Goal: Task Accomplishment & Management: Manage account settings

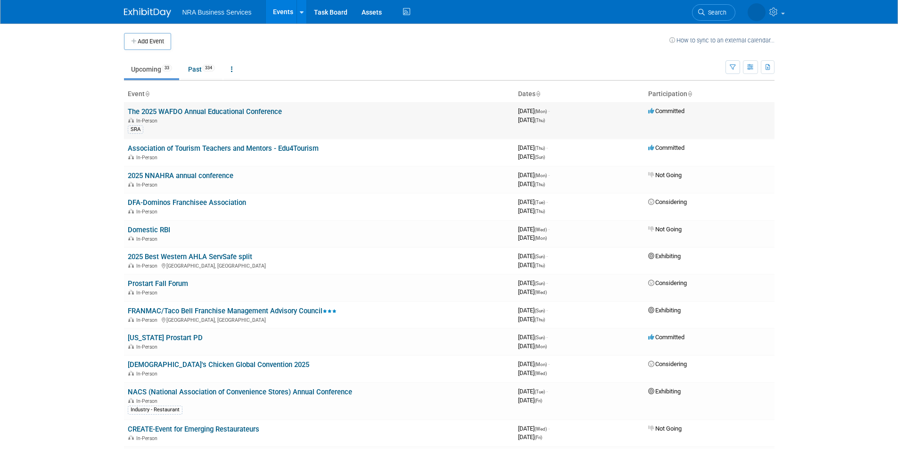
click at [230, 113] on link "The 2025 WAFDO Annual Educational Conference" at bounding box center [205, 111] width 154 height 8
click at [198, 148] on link "Association of Tourism Teachers and Mentors - Edu4Tourism" at bounding box center [223, 148] width 191 height 8
click at [214, 309] on link "FRANMAC/Taco Bell Franchise Management Advisory Council" at bounding box center [232, 311] width 209 height 8
click at [176, 337] on link "[US_STATE] Prostart PD" at bounding box center [165, 338] width 75 height 8
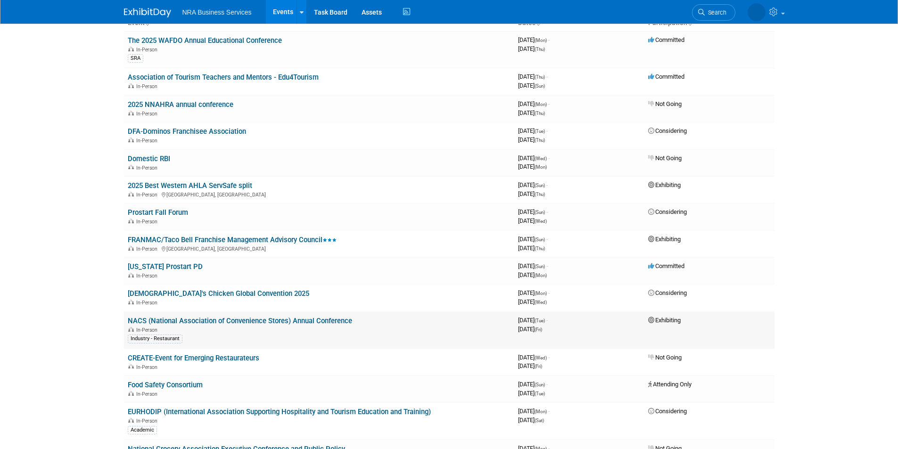
scroll to position [94, 0]
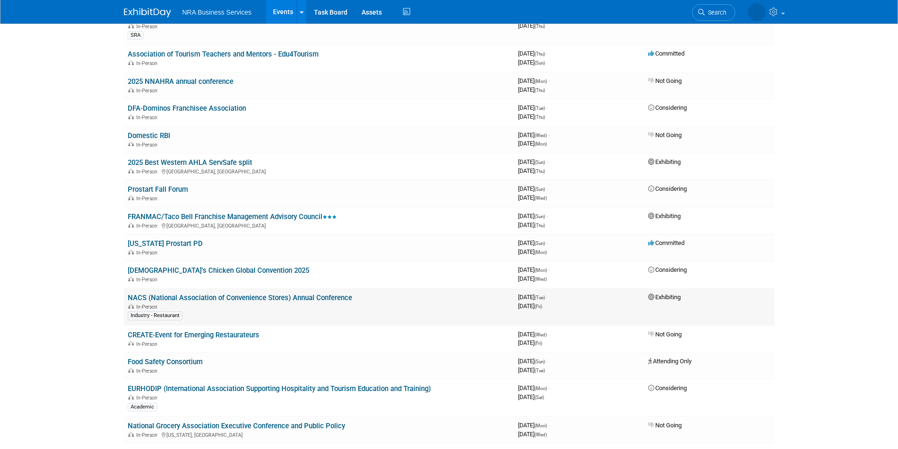
click at [223, 298] on link "NACS (National Association of Convenience Stores) Annual Conference" at bounding box center [240, 298] width 224 height 8
click at [172, 301] on link "NACS (National Association of Convenience Stores) Annual Conference" at bounding box center [240, 298] width 224 height 8
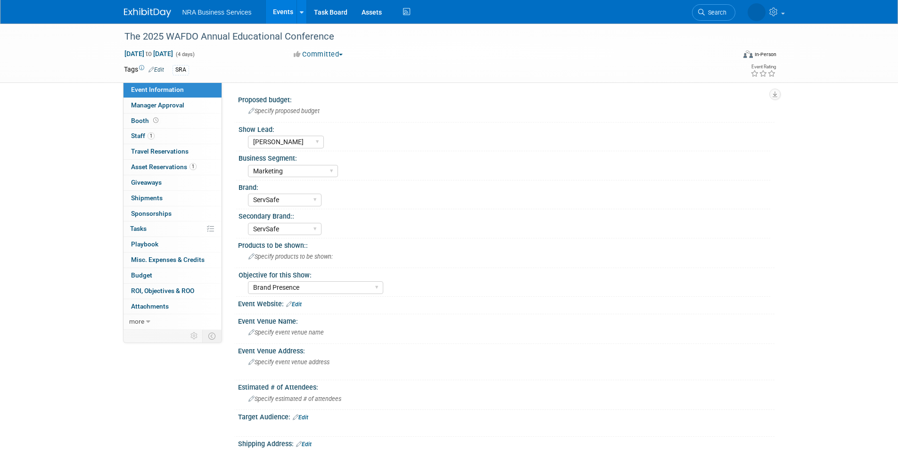
select select "[PERSON_NAME]"
select select "Marketing"
select select "ServSafe"
select select "Brand Presence"
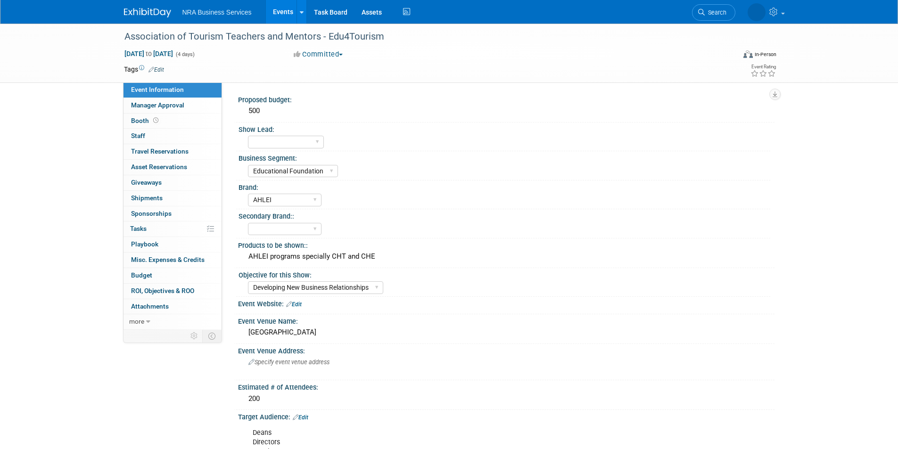
select select "Educational Foundation"
select select "AHLEI"
select select "Developing New Business Relationships"
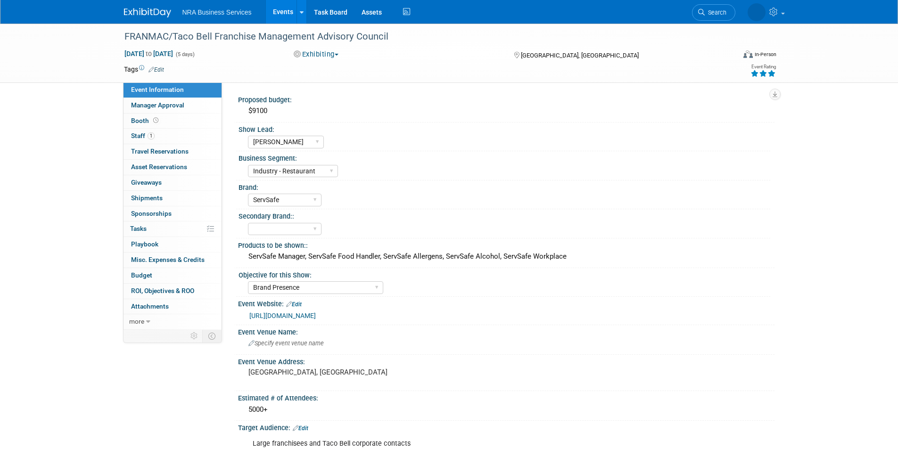
select select "[PERSON_NAME]"
select select "Industry - Restaurant"
select select "ServSafe"
select select "Brand Presence"
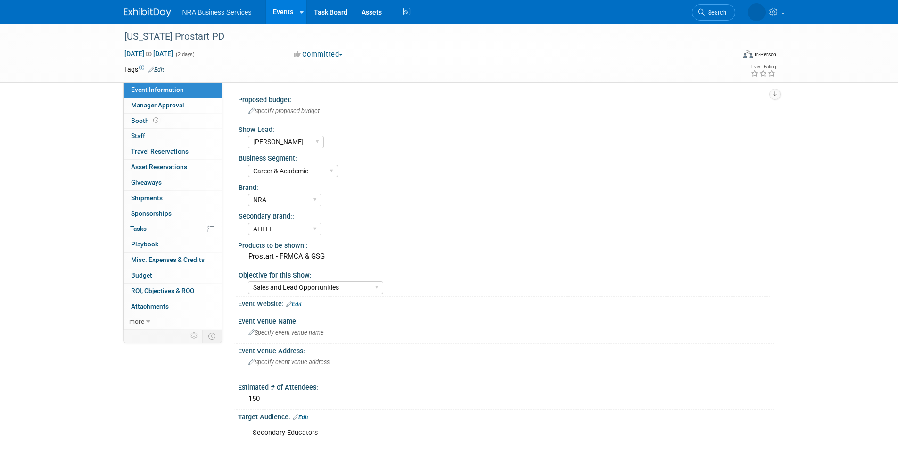
select select "[PERSON_NAME]"
select select "Career & Academic"
select select "NRA"
select select "AHLEI"
select select "Sales and Lead Opportunities"
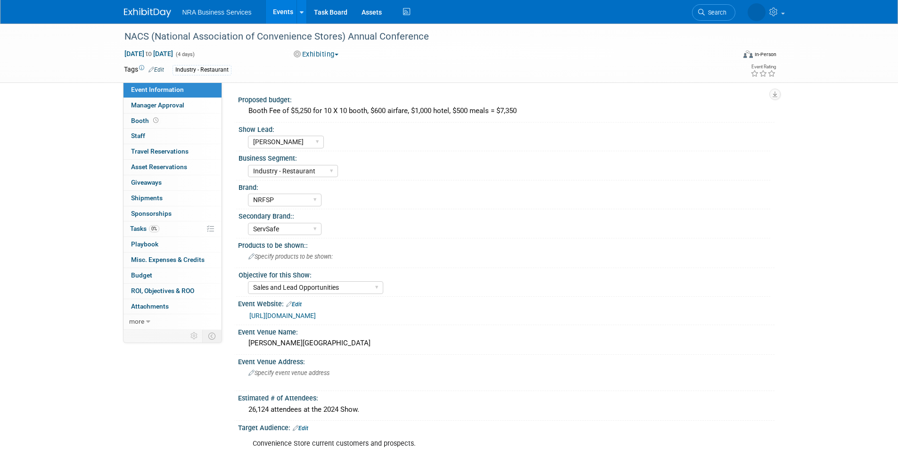
select select "[PERSON_NAME]"
select select "Industry - Restaurant"
select select "NRFSP"
select select "ServSafe"
select select "Sales and Lead Opportunities"
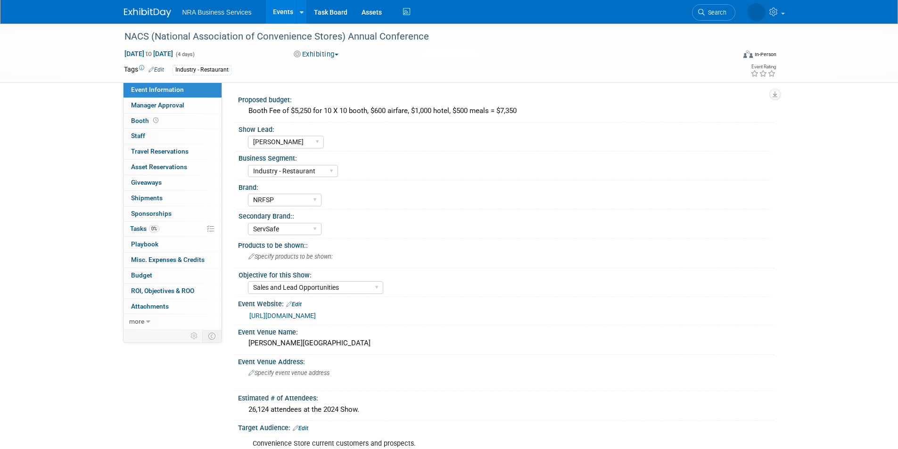
select select "[PERSON_NAME]"
select select "Industry - Restaurant"
select select "NRFSP"
select select "ServSafe"
select select "Sales and Lead Opportunities"
